Goal: Task Accomplishment & Management: Manage account settings

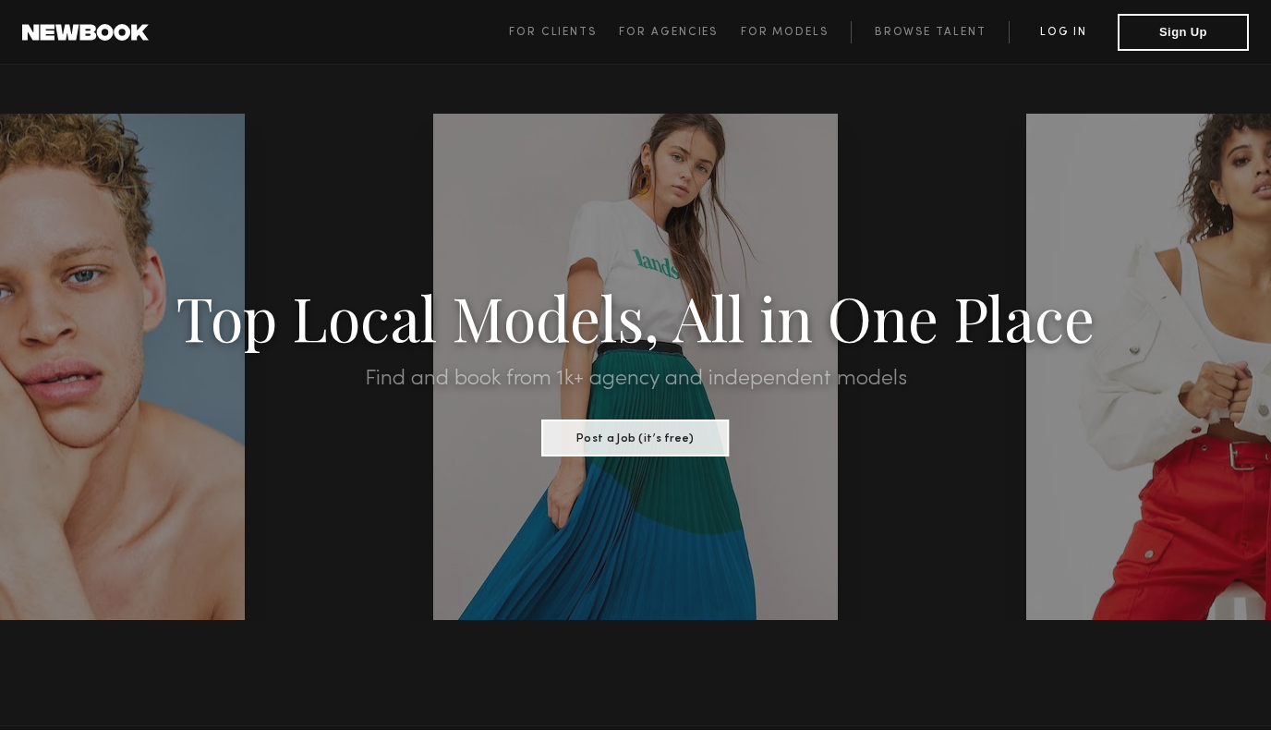
click at [1066, 38] on link "Log in" at bounding box center [1063, 32] width 109 height 22
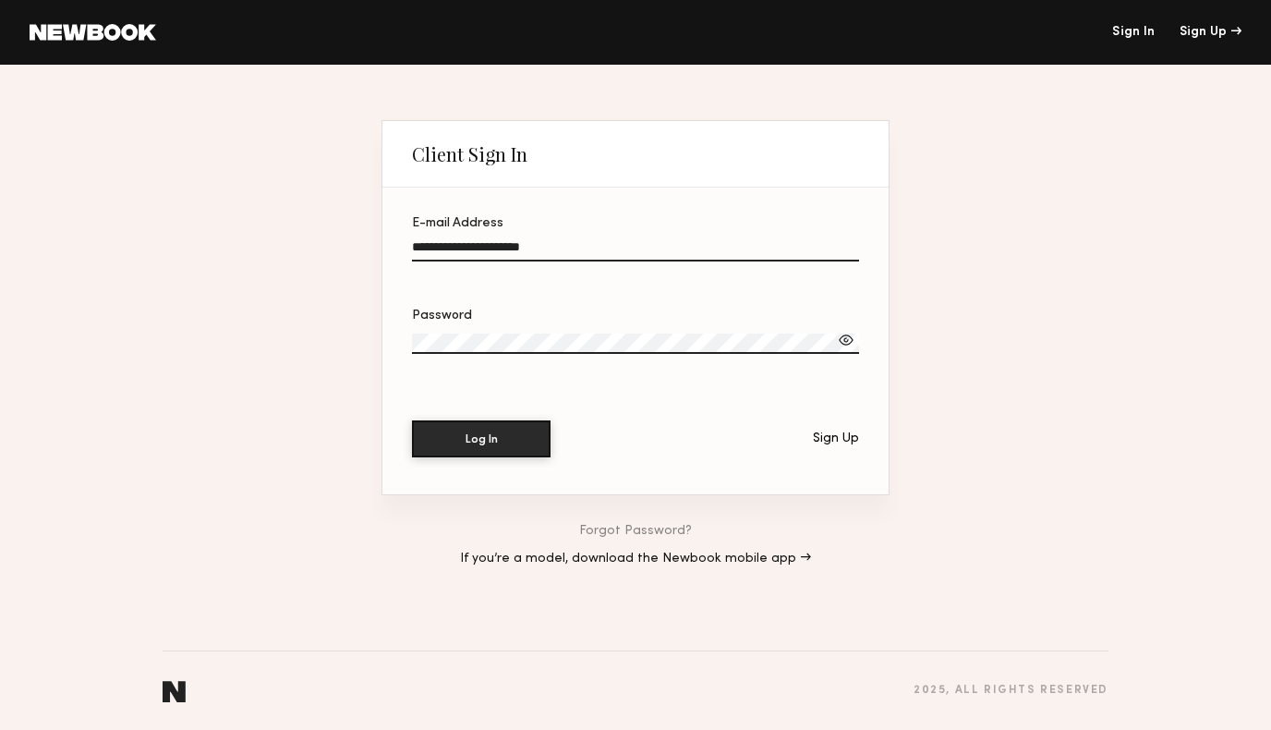
drag, startPoint x: 578, startPoint y: 247, endPoint x: 321, endPoint y: 241, distance: 256.8
click at [321, 241] on div "**********" at bounding box center [635, 397] width 1271 height 665
type input "**********"
